Goal: Check status: Check status

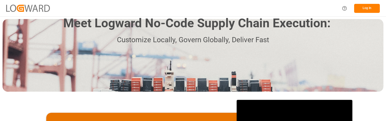
scroll to position [26, 0]
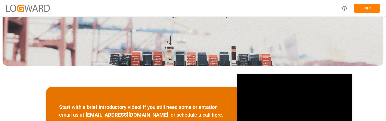
click at [373, 8] on button "Log In" at bounding box center [367, 8] width 26 height 9
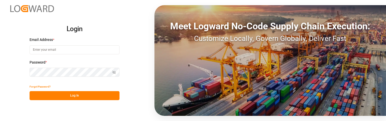
type input "[PERSON_NAME][EMAIL_ADDRESS][PERSON_NAME][DOMAIN_NAME]"
click at [85, 95] on button "Log In" at bounding box center [75, 95] width 90 height 9
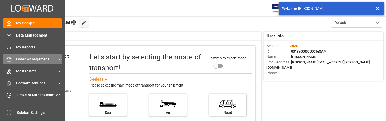
click at [38, 58] on span "Order Management" at bounding box center [36, 59] width 41 height 5
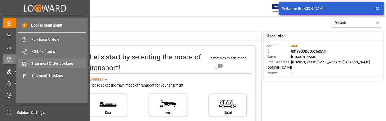
click at [64, 64] on span "Transport Order Booking" at bounding box center [58, 63] width 55 height 5
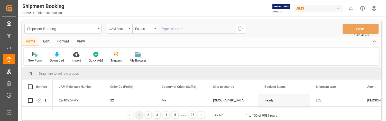
click at [185, 30] on input "text" at bounding box center [196, 29] width 77 height 10
type input "22-9908-CN"
click at [240, 29] on icon "search button" at bounding box center [241, 29] width 6 height 6
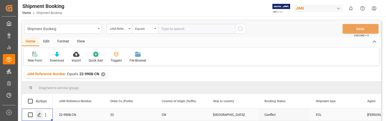
click at [39, 114] on icon "Press SPACE to select this row." at bounding box center [39, 115] width 4 height 4
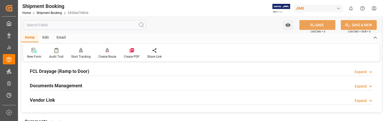
scroll to position [154, 0]
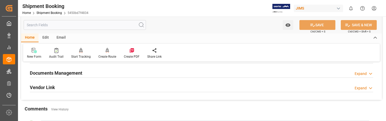
click at [362, 72] on div "Expand" at bounding box center [361, 73] width 12 height 5
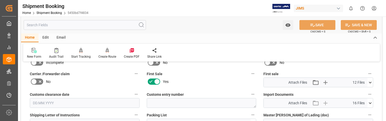
scroll to position [232, 0]
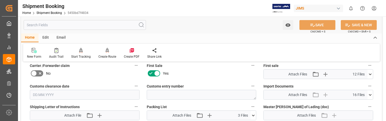
click at [370, 94] on icon at bounding box center [370, 94] width 5 height 5
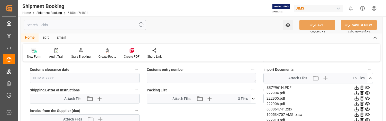
scroll to position [257, 0]
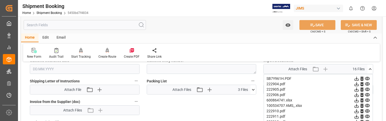
click at [357, 89] on icon at bounding box center [357, 89] width 4 height 4
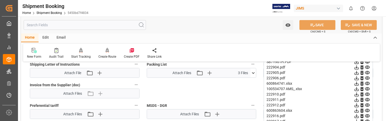
scroll to position [283, 0]
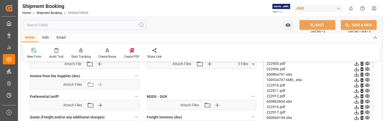
click at [357, 96] on icon at bounding box center [357, 96] width 4 height 4
click at [357, 107] on icon at bounding box center [356, 106] width 5 height 5
